Goal: Task Accomplishment & Management: Manage account settings

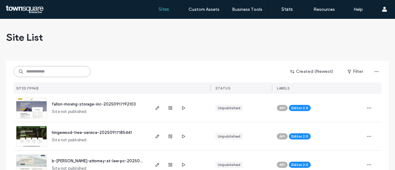
click at [43, 68] on input at bounding box center [52, 71] width 77 height 11
click at [49, 71] on input at bounding box center [52, 71] width 77 height 11
paste input "**********"
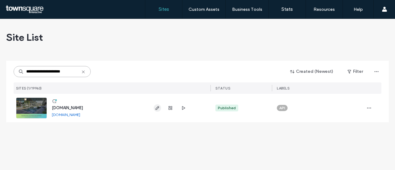
type input "**********"
click at [154, 109] on span "button" at bounding box center [157, 107] width 7 height 7
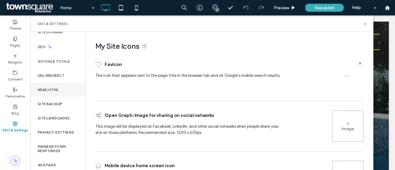
scroll to position [31, 0]
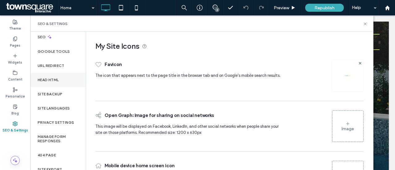
click at [47, 82] on div "Head HTML" at bounding box center [58, 80] width 56 height 14
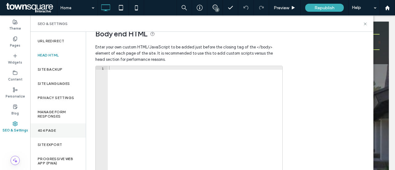
scroll to position [0, 0]
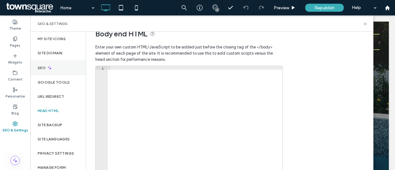
click at [33, 67] on div "SEO" at bounding box center [58, 67] width 56 height 15
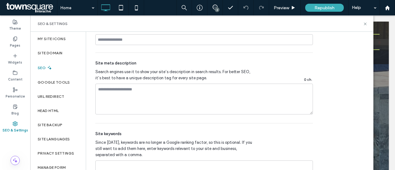
scroll to position [401, 0]
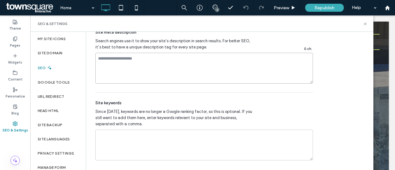
click at [157, 71] on textarea at bounding box center [203, 68] width 217 height 31
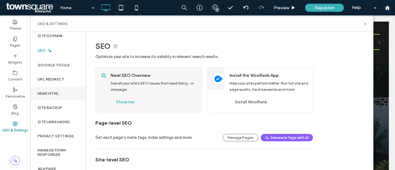
scroll to position [31, 0]
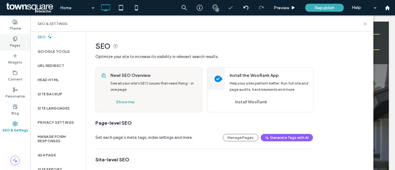
click at [17, 40] on icon at bounding box center [15, 38] width 5 height 5
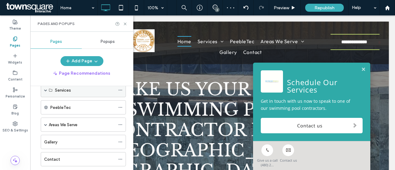
scroll to position [0, 0]
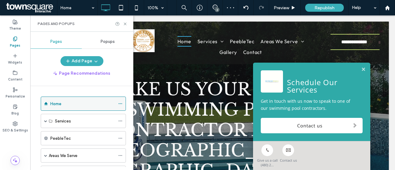
click at [50, 103] on div "Home" at bounding box center [83, 104] width 85 height 14
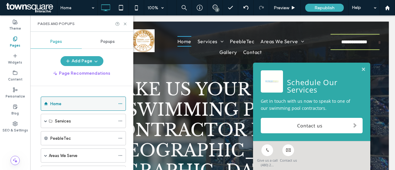
click at [50, 103] on label "Home" at bounding box center [55, 103] width 11 height 11
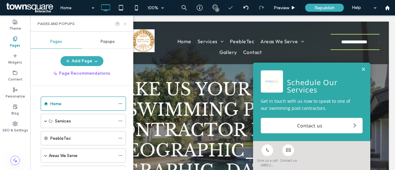
drag, startPoint x: 126, startPoint y: 23, endPoint x: 173, endPoint y: 46, distance: 52.3
click at [126, 23] on icon at bounding box center [125, 24] width 5 height 5
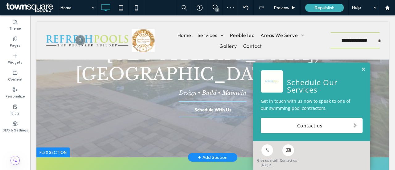
scroll to position [123, 0]
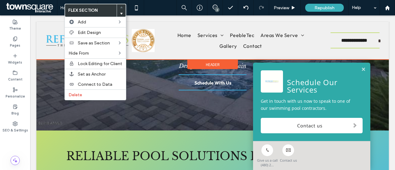
click at [51, 31] on div at bounding box center [212, 41] width 352 height 38
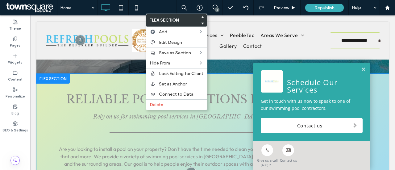
scroll to position [247, 0]
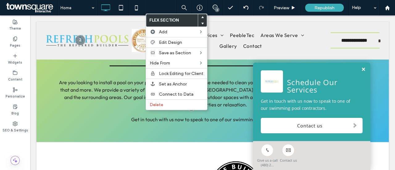
click at [361, 68] on link at bounding box center [363, 69] width 5 height 5
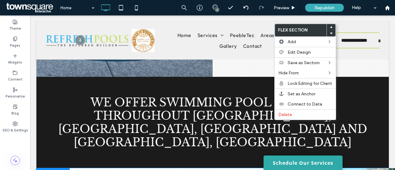
scroll to position [1079, 0]
